Goal: Navigation & Orientation: Find specific page/section

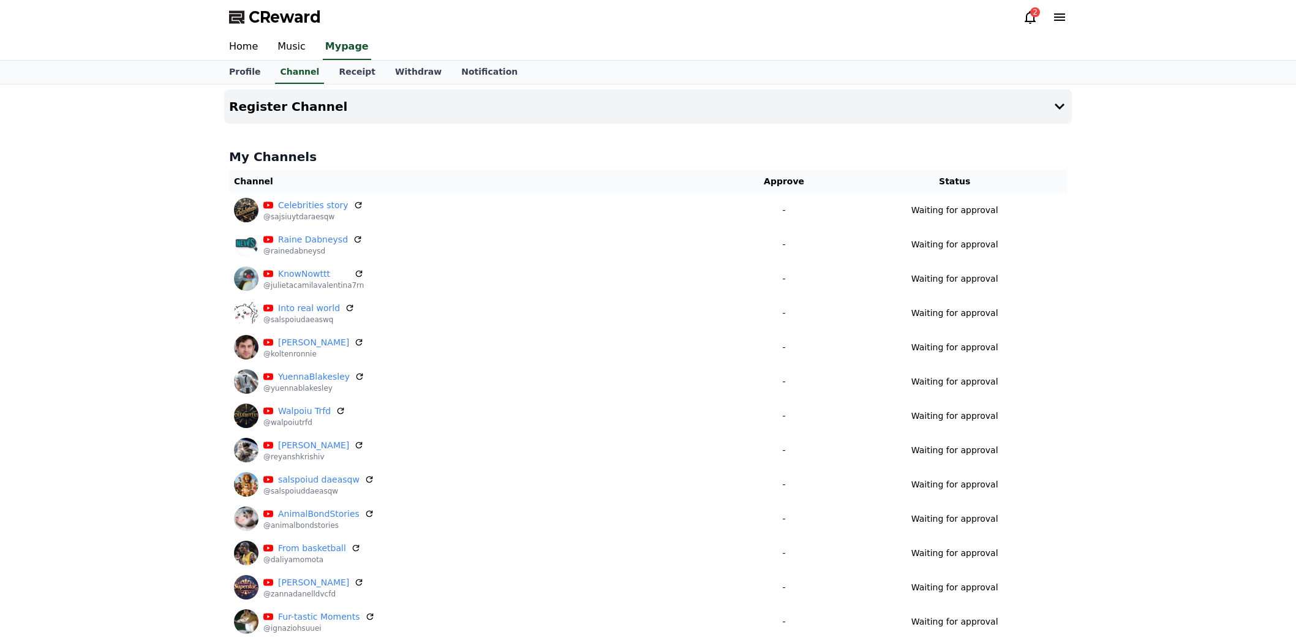
scroll to position [748, 0]
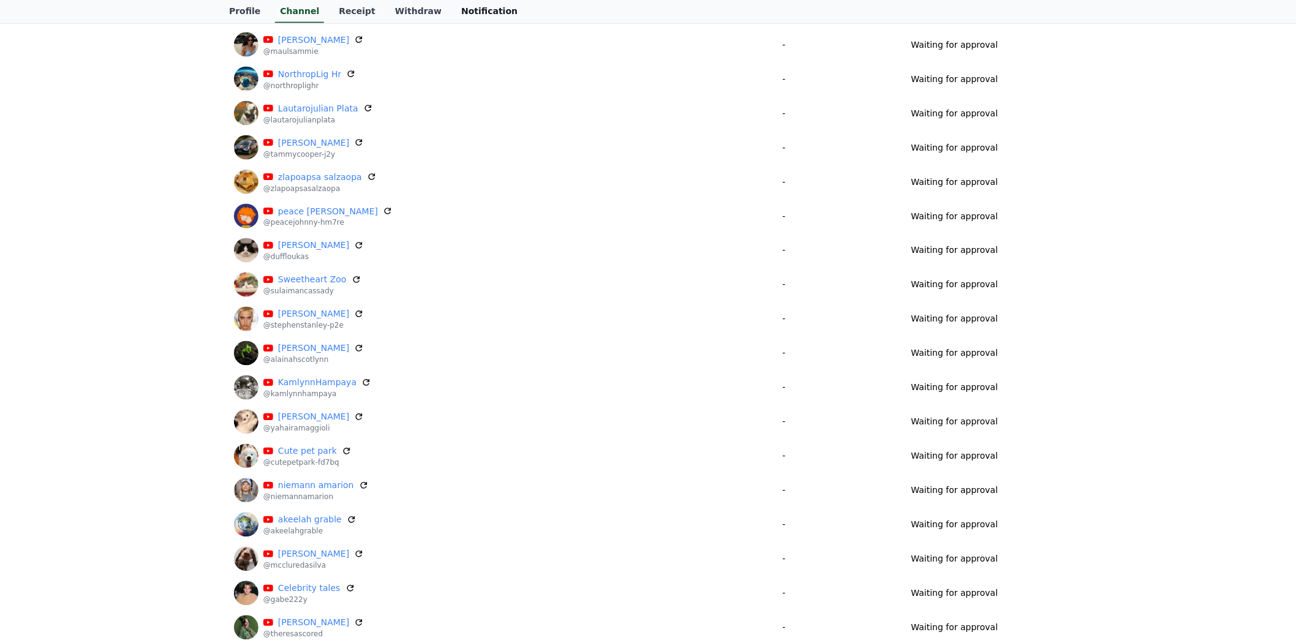
drag, startPoint x: 475, startPoint y: 11, endPoint x: 468, endPoint y: 16, distance: 8.3
click at [475, 11] on link "Notification" at bounding box center [489, 11] width 76 height 23
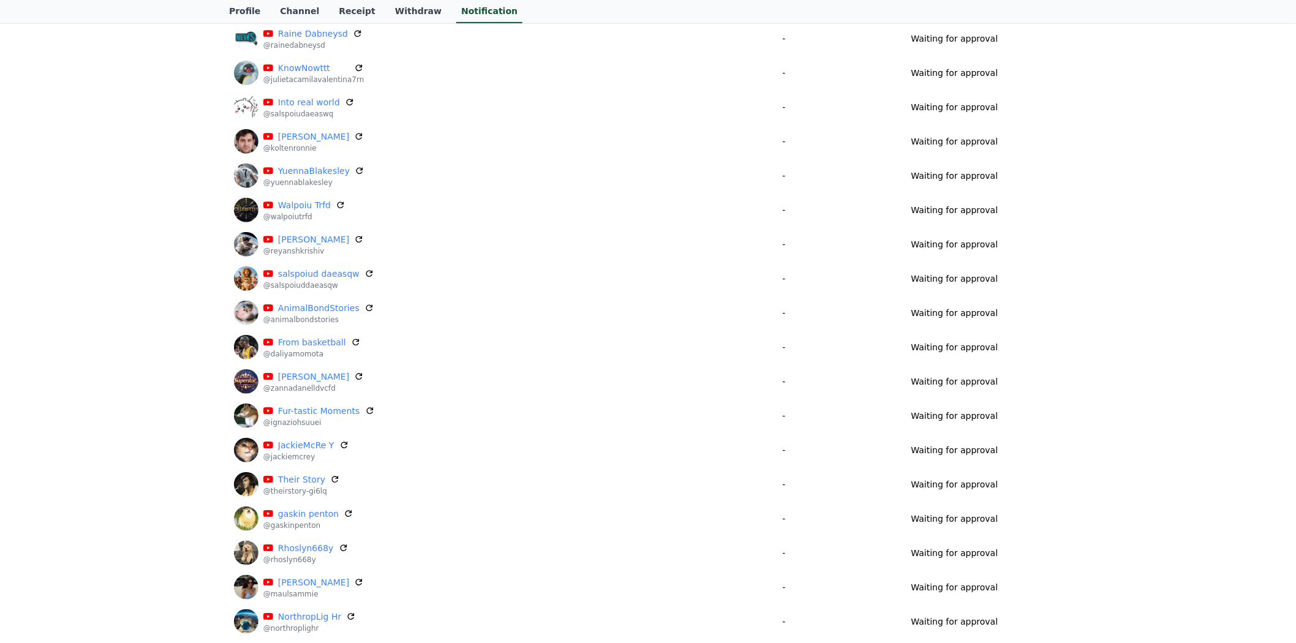
scroll to position [39, 0]
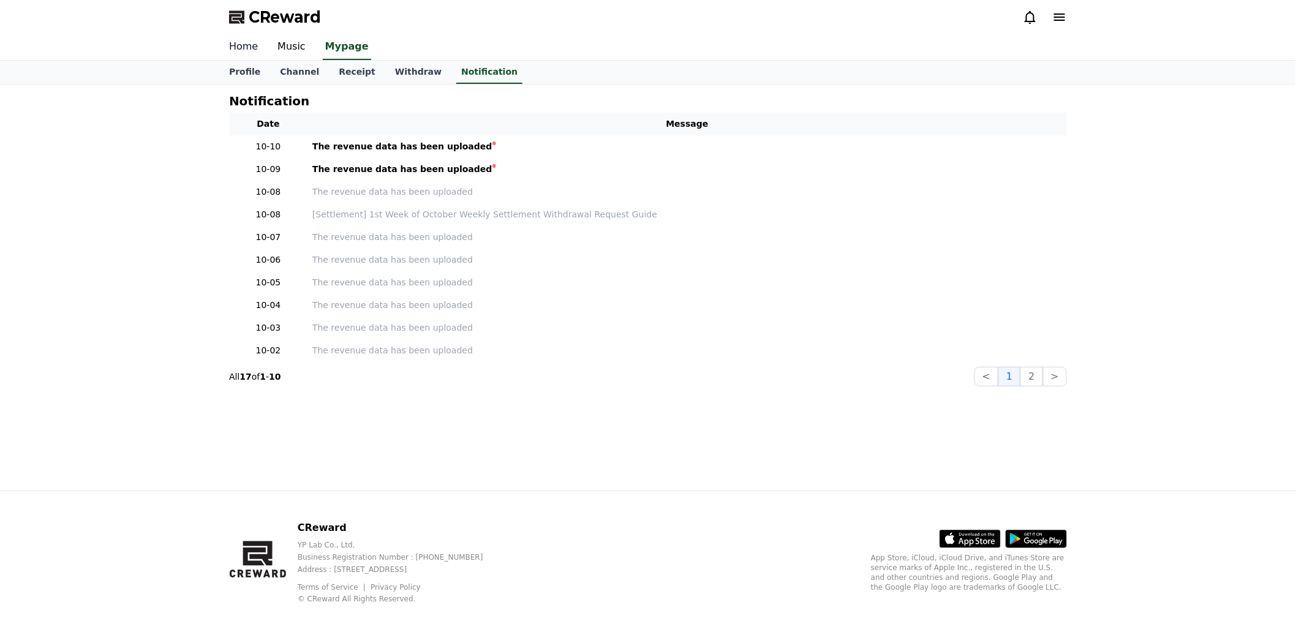
click at [233, 47] on link "Home" at bounding box center [243, 47] width 48 height 26
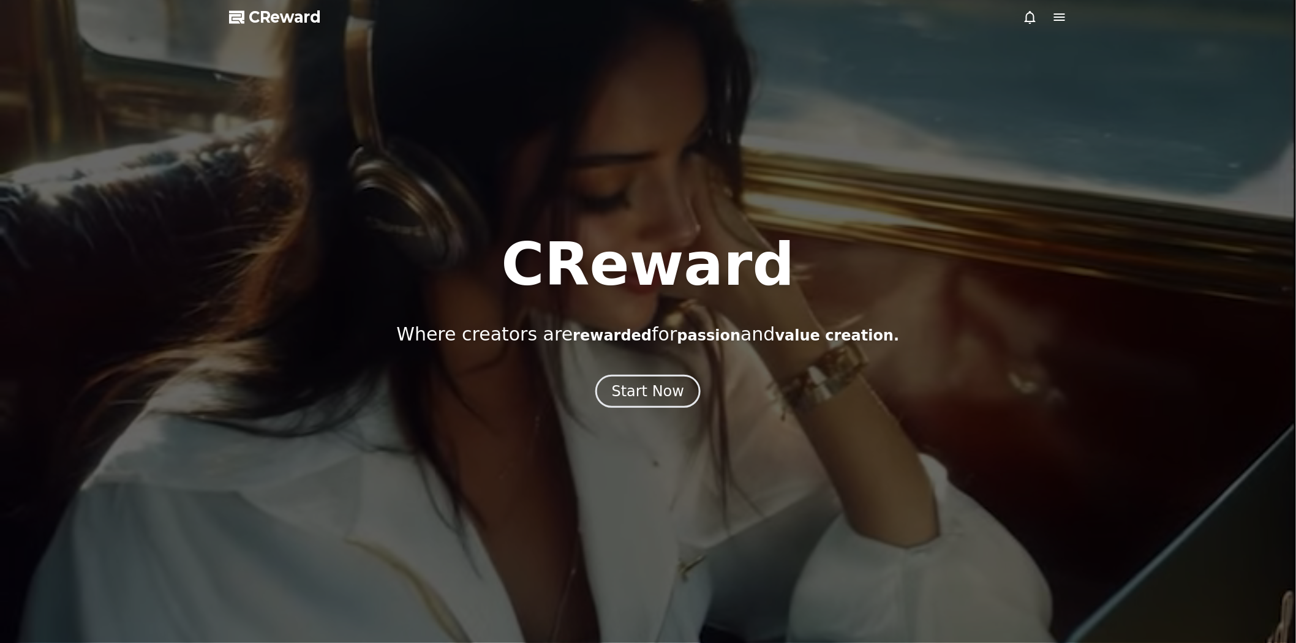
click at [291, 47] on div at bounding box center [648, 321] width 1296 height 643
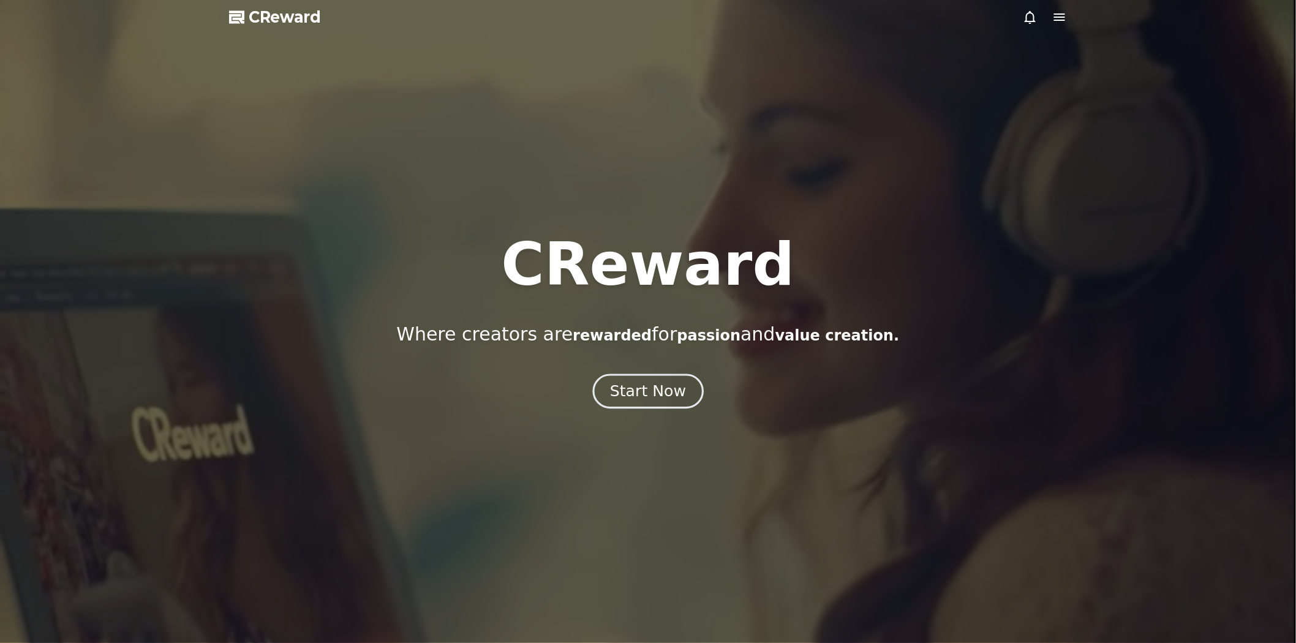
click at [651, 402] on button "Start Now" at bounding box center [647, 391] width 111 height 35
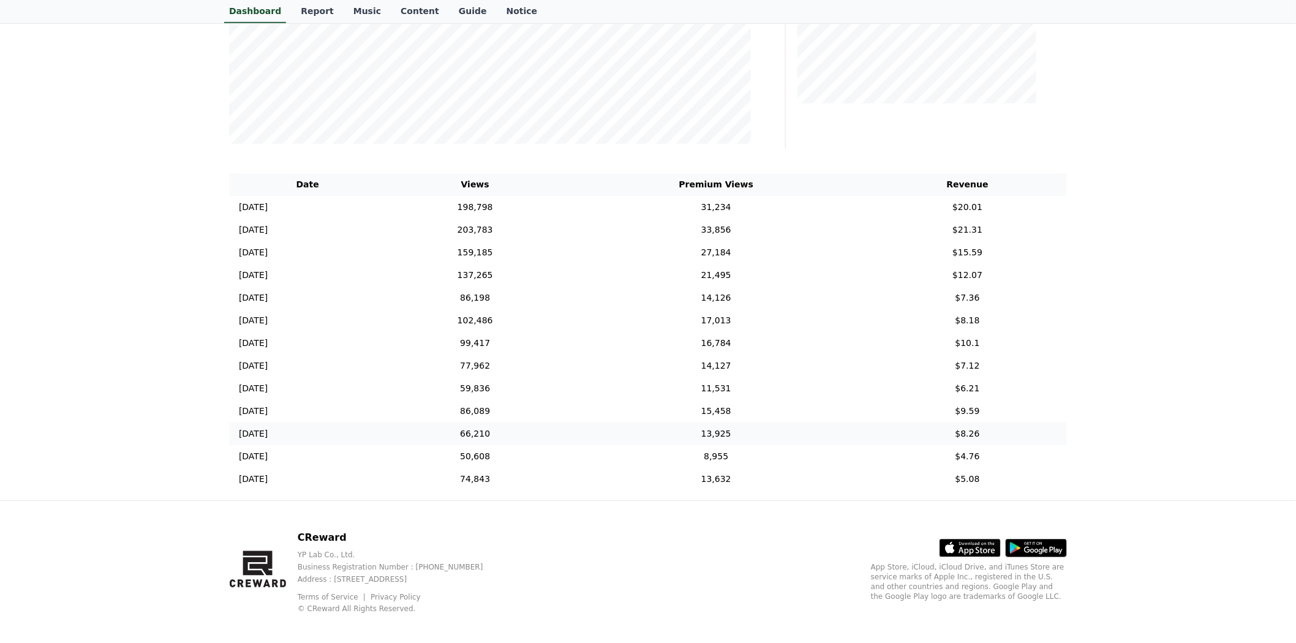
scroll to position [272, 0]
